Goal: Task Accomplishment & Management: Complete application form

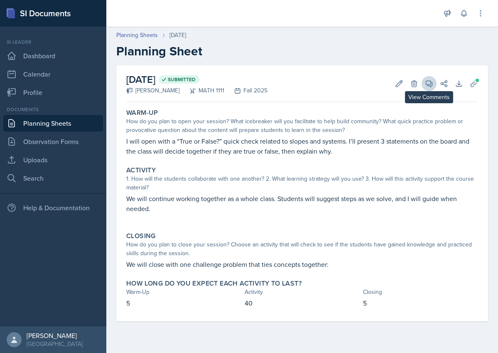
click at [433, 82] on span at bounding box center [432, 81] width 4 height 4
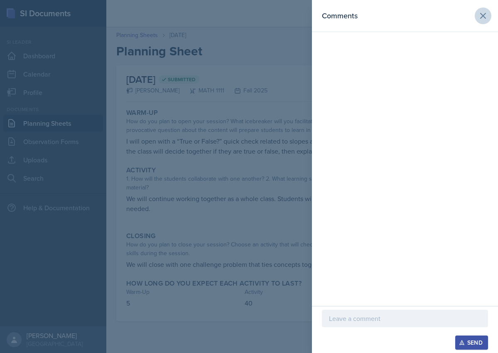
click at [483, 15] on icon at bounding box center [483, 15] width 5 height 5
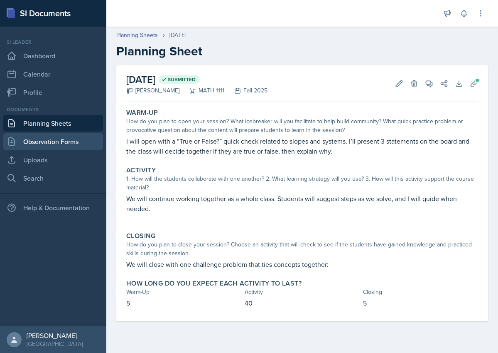
click at [38, 142] on link "Observation Forms" at bounding box center [53, 141] width 100 height 17
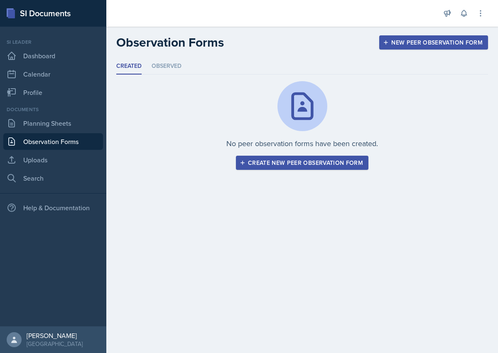
click at [301, 162] on div "Create new peer observation form" at bounding box center [303, 162] width 122 height 7
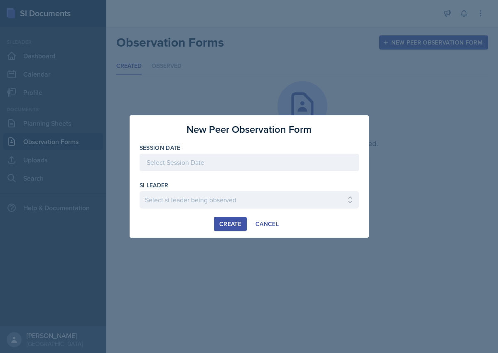
click at [301, 162] on div at bounding box center [250, 161] width 220 height 17
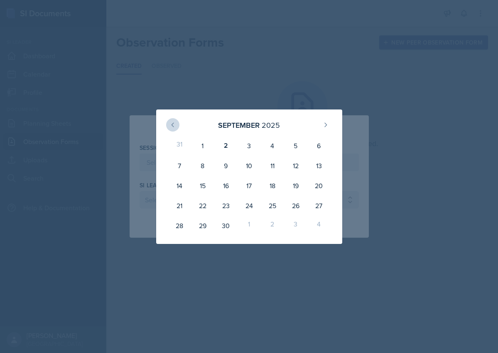
click at [170, 122] on icon at bounding box center [173, 124] width 7 height 7
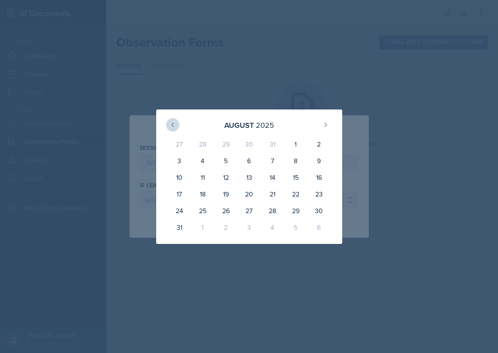
click at [170, 122] on icon at bounding box center [173, 124] width 7 height 7
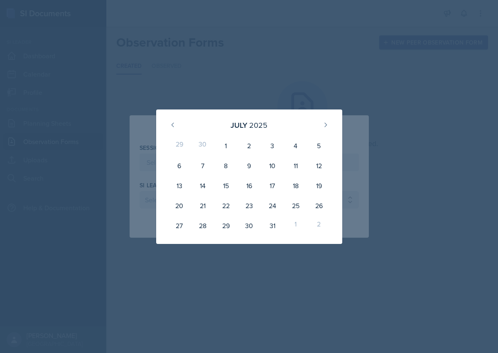
click at [220, 94] on div at bounding box center [249, 176] width 498 height 353
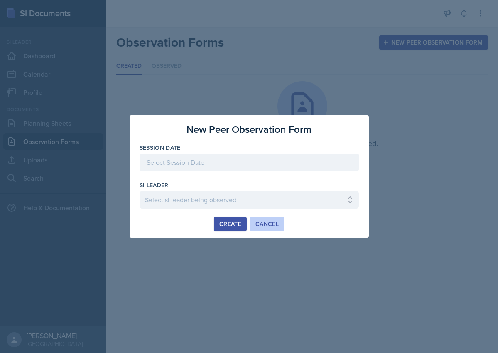
click at [267, 224] on div "Cancel" at bounding box center [267, 223] width 23 height 7
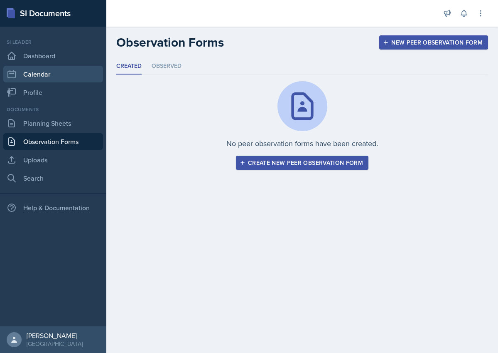
click at [31, 69] on link "Calendar" at bounding box center [53, 74] width 100 height 17
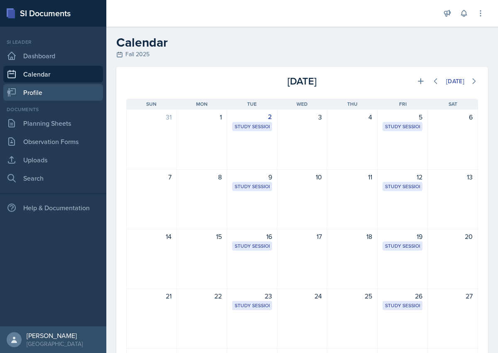
click at [31, 91] on link "Profile" at bounding box center [53, 92] width 100 height 17
